Goal: Information Seeking & Learning: Learn about a topic

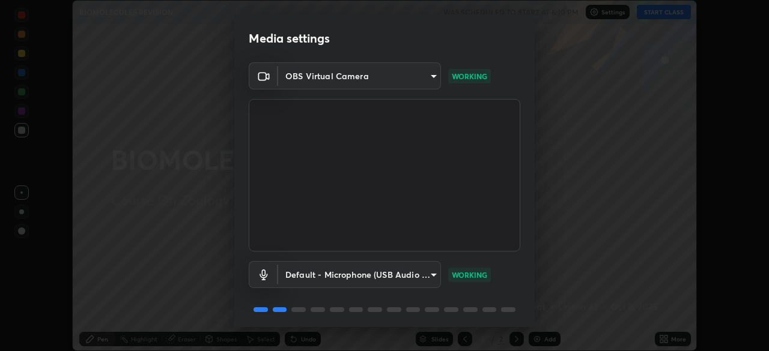
scroll to position [43, 0]
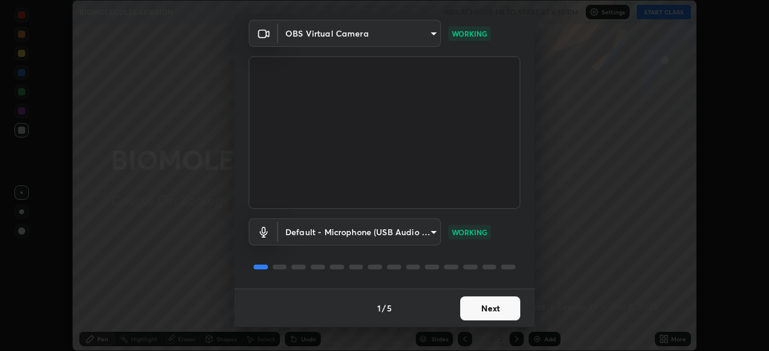
click at [488, 317] on button "Next" at bounding box center [490, 309] width 60 height 24
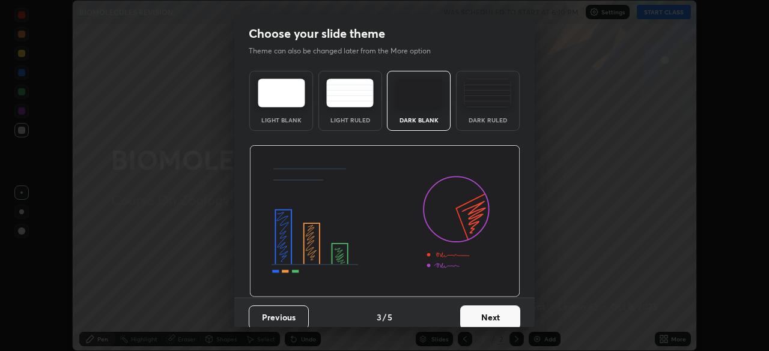
click at [488, 310] on button "Next" at bounding box center [490, 318] width 60 height 24
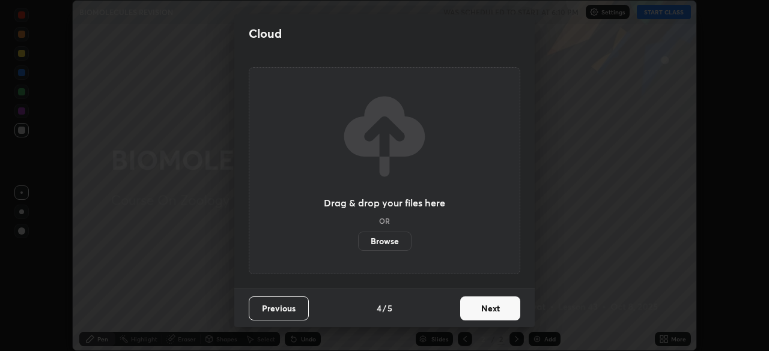
click at [483, 308] on button "Next" at bounding box center [490, 309] width 60 height 24
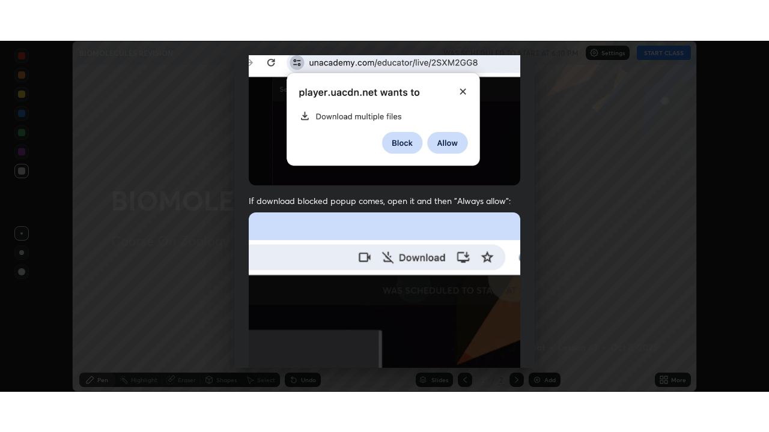
scroll to position [288, 0]
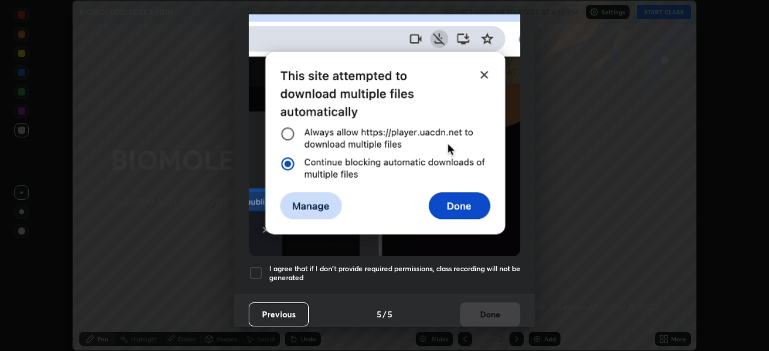
click at [462, 266] on h5 "I agree that if I don't provide required permissions, class recording will not …" at bounding box center [394, 273] width 251 height 19
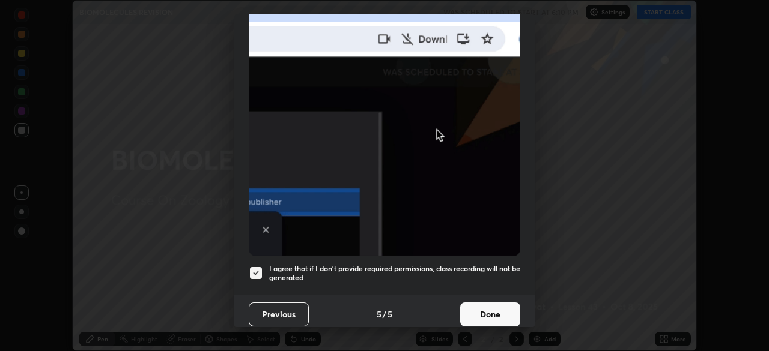
click at [478, 303] on button "Done" at bounding box center [490, 315] width 60 height 24
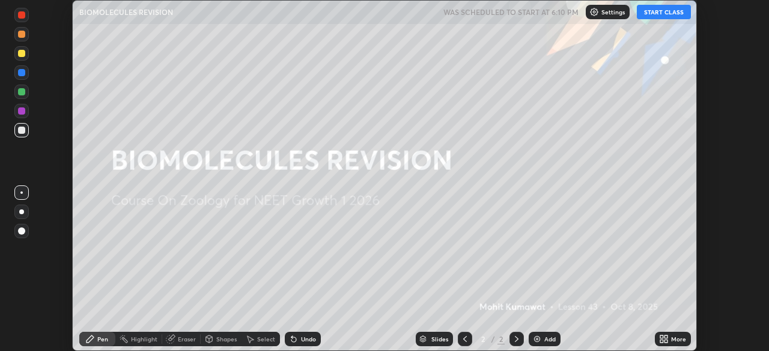
click at [662, 16] on button "START CLASS" at bounding box center [663, 12] width 54 height 14
click at [181, 337] on div "Eraser" at bounding box center [187, 339] width 18 height 6
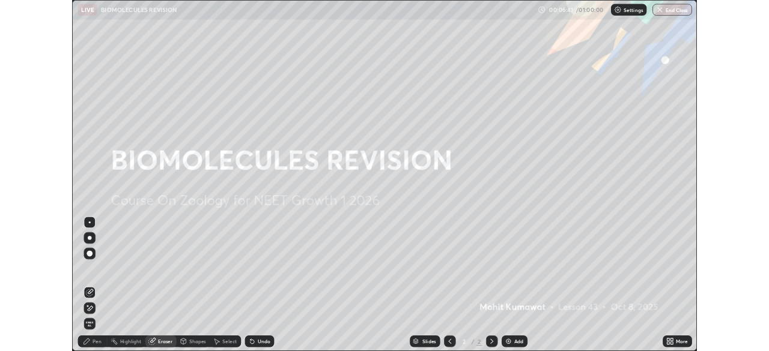
scroll to position [432, 769]
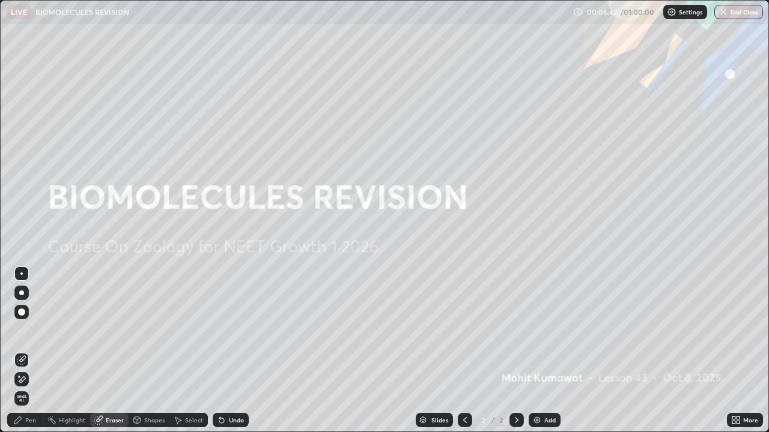
click at [67, 351] on div "Highlight" at bounding box center [72, 420] width 26 height 6
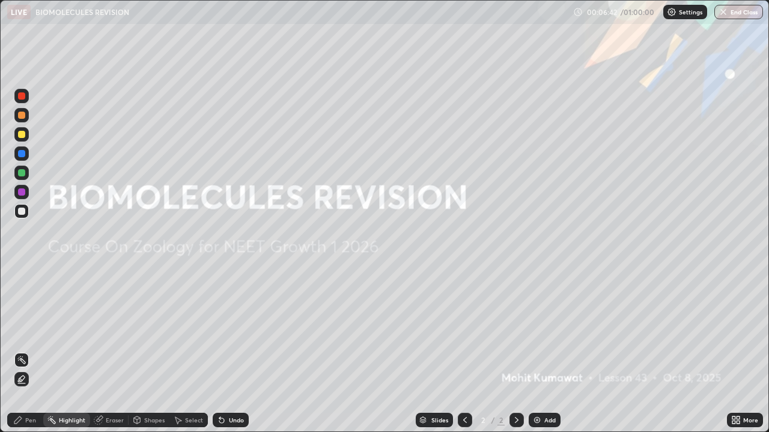
click at [34, 351] on div "Pen" at bounding box center [25, 420] width 36 height 14
click at [544, 351] on div "Add" at bounding box center [549, 420] width 11 height 6
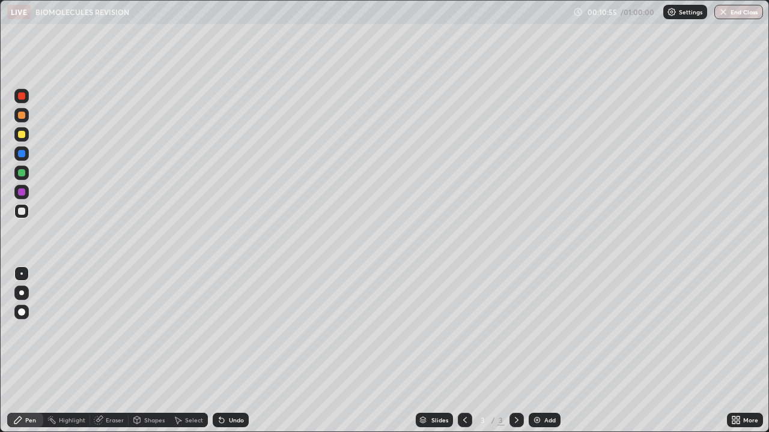
click at [737, 351] on icon at bounding box center [737, 422] width 3 height 3
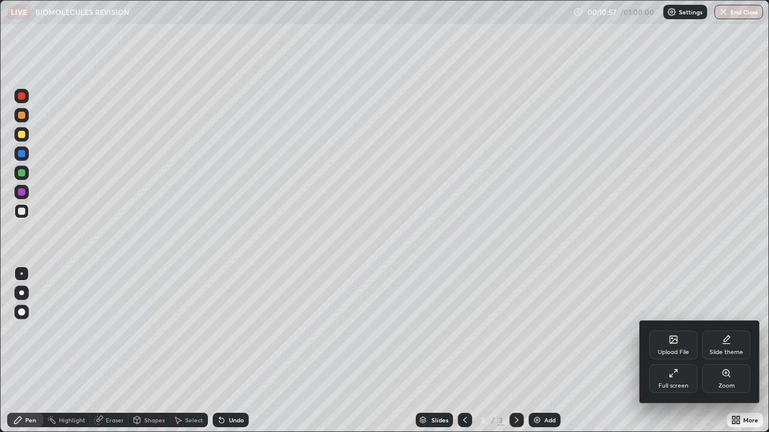
click at [678, 351] on div "Full screen" at bounding box center [673, 378] width 48 height 29
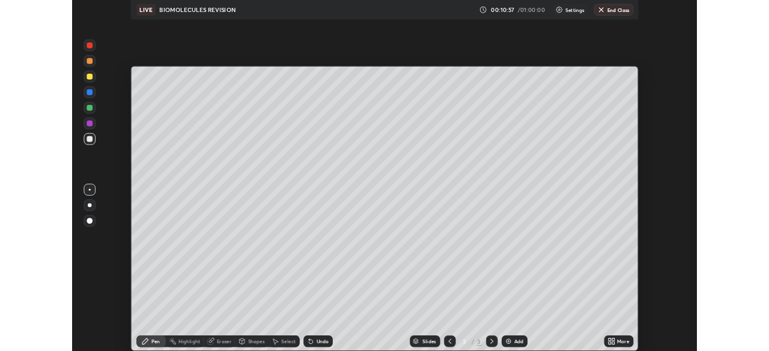
scroll to position [59693, 59275]
